Goal: Task Accomplishment & Management: Use online tool/utility

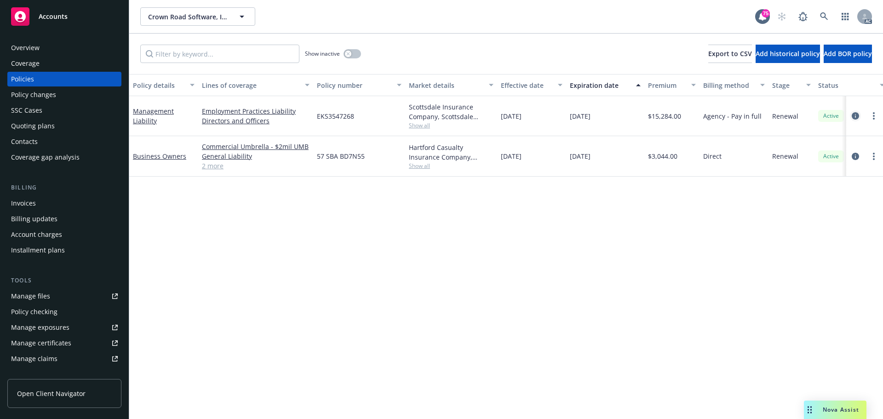
click at [854, 115] on icon "circleInformation" at bounding box center [854, 115] width 7 height 7
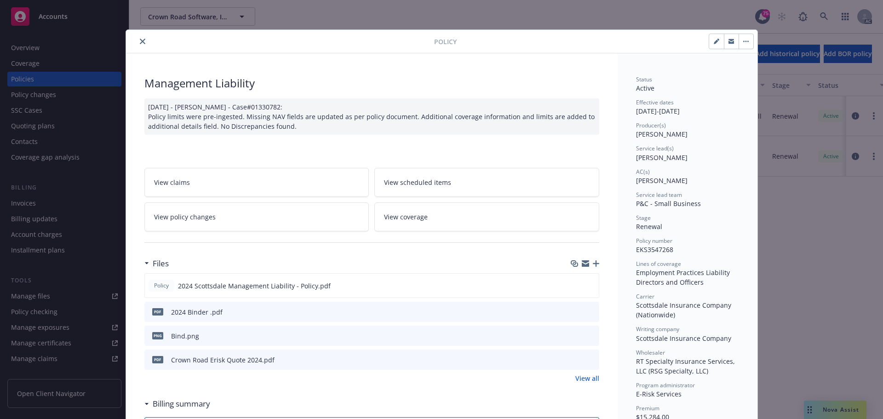
click at [140, 41] on icon "close" at bounding box center [143, 42] width 6 height 6
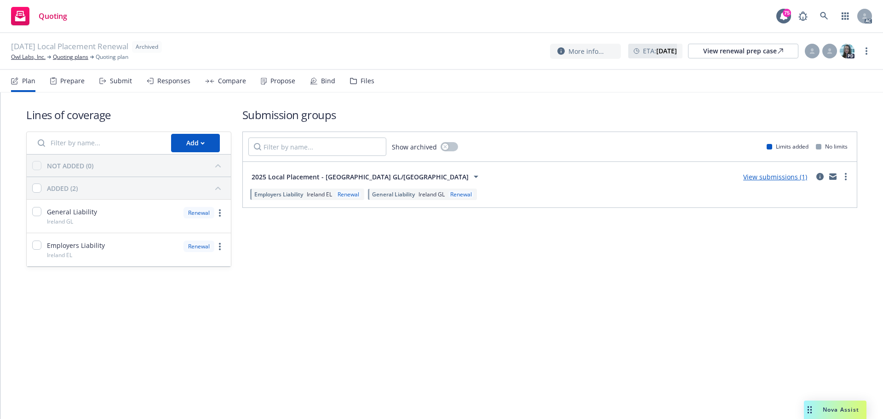
click at [123, 78] on div "Submit" at bounding box center [121, 80] width 22 height 7
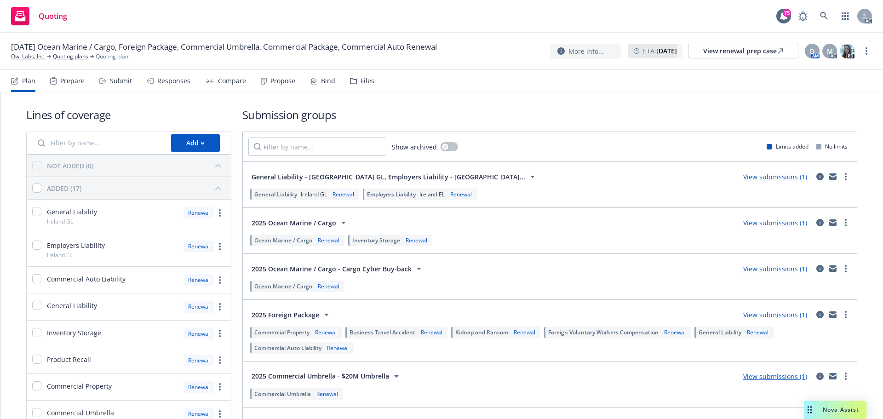
click at [110, 78] on div "Submit" at bounding box center [121, 80] width 22 height 7
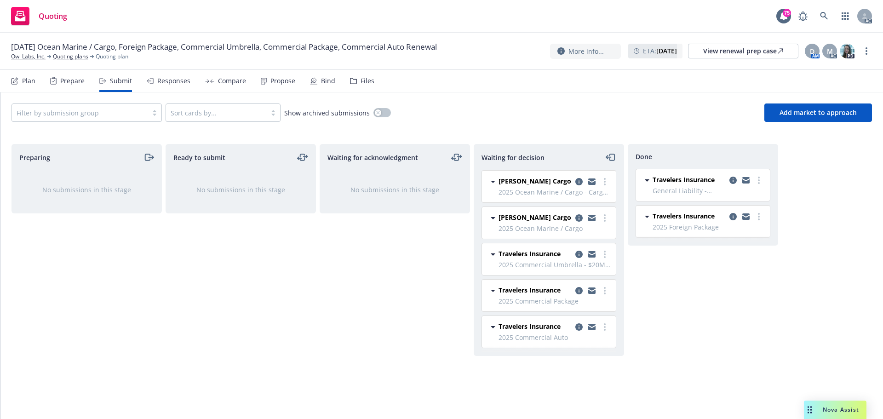
click at [176, 83] on div "Responses" at bounding box center [173, 80] width 33 height 7
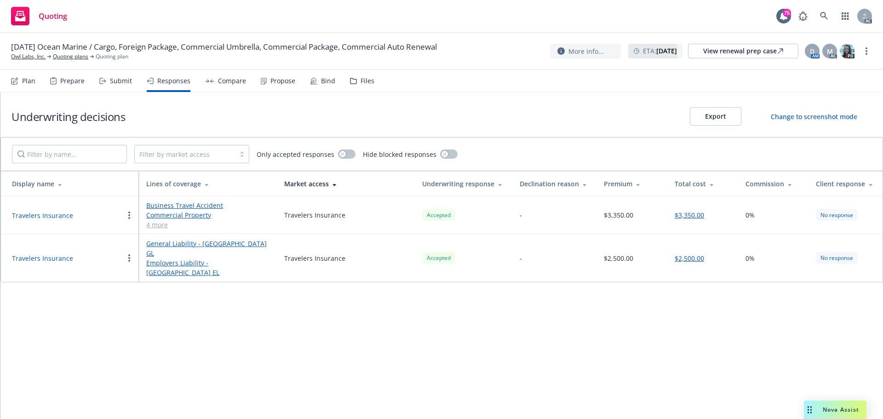
click at [280, 87] on div "Propose" at bounding box center [278, 81] width 34 height 22
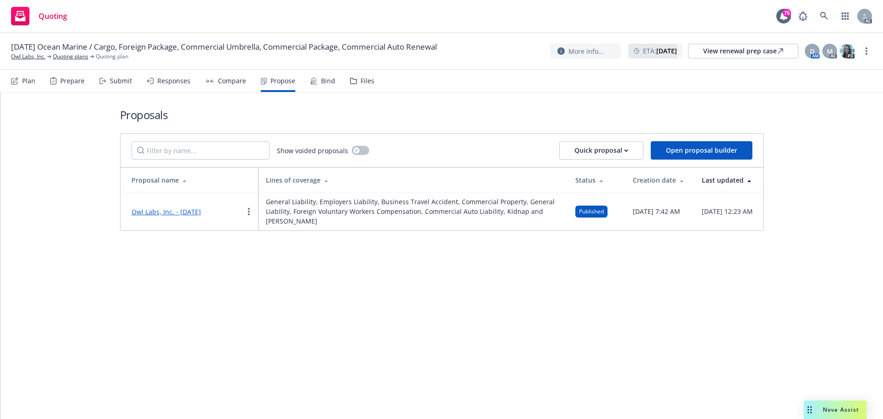
click at [119, 86] on div "Submit" at bounding box center [115, 81] width 33 height 22
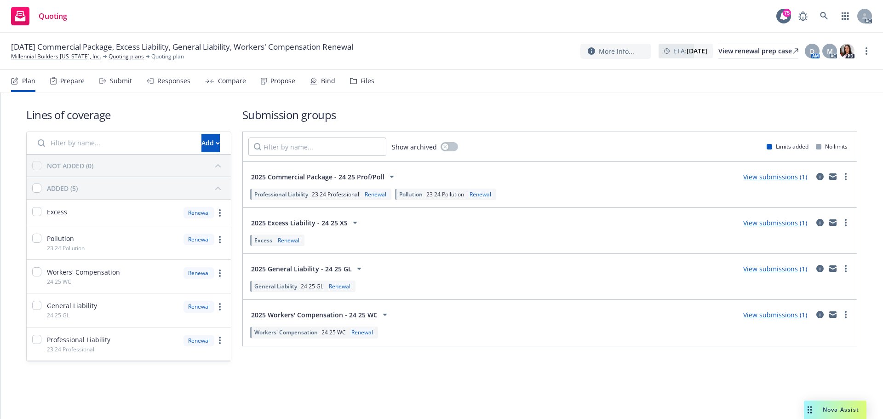
click at [123, 86] on div "Submit" at bounding box center [115, 81] width 33 height 22
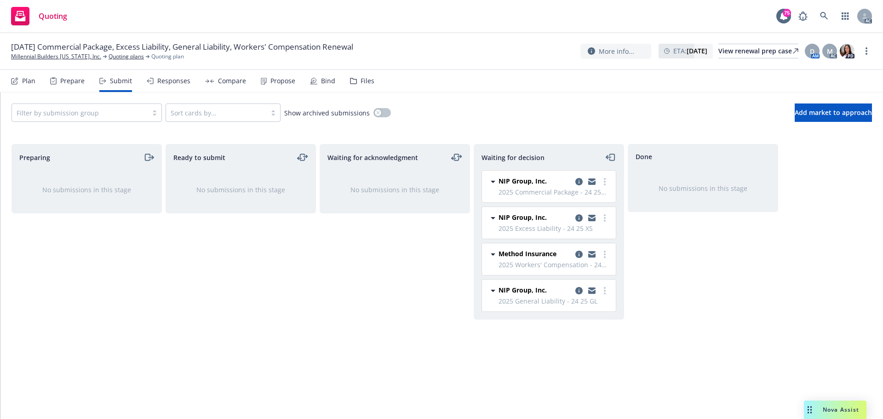
click at [169, 87] on div "Responses" at bounding box center [169, 81] width 44 height 22
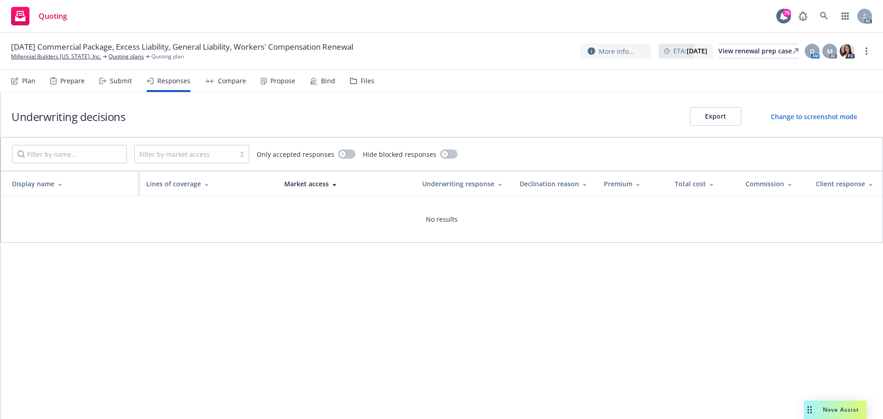
click at [120, 84] on div "Submit" at bounding box center [121, 80] width 22 height 7
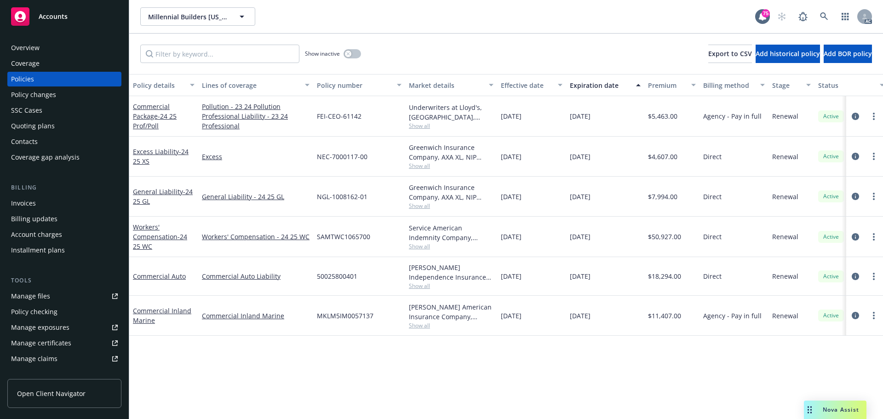
click at [417, 168] on span "Show all" at bounding box center [451, 166] width 85 height 8
click at [381, 358] on div "Policy details Lines of coverage Policy number Market details Effective date Ex…" at bounding box center [505, 246] width 753 height 345
click at [419, 207] on span "Show all" at bounding box center [451, 206] width 85 height 8
click at [439, 368] on div "Policy details Lines of coverage Policy number Market details Effective date Ex…" at bounding box center [505, 246] width 753 height 345
click at [422, 126] on span "Show all" at bounding box center [451, 126] width 85 height 8
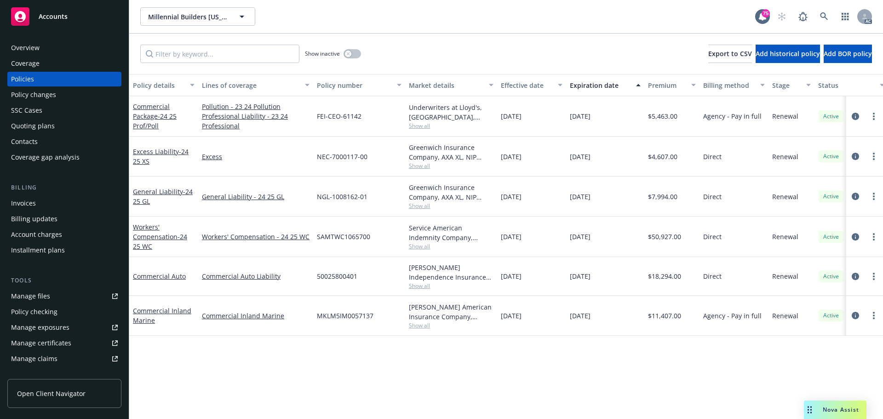
click at [451, 373] on div "Policy details Lines of coverage Policy number Market details Effective date Ex…" at bounding box center [505, 246] width 753 height 345
